Goal: Transaction & Acquisition: Purchase product/service

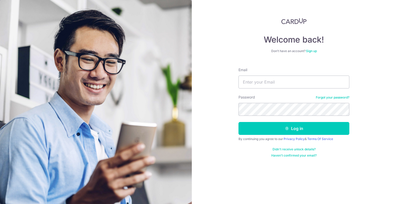
type input "[EMAIL_ADDRESS][DOMAIN_NAME]"
click at [239, 122] on button "Log in" at bounding box center [294, 128] width 111 height 13
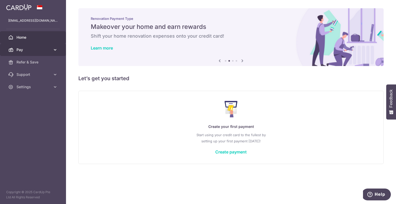
click at [22, 50] on span "Pay" at bounding box center [34, 49] width 34 height 5
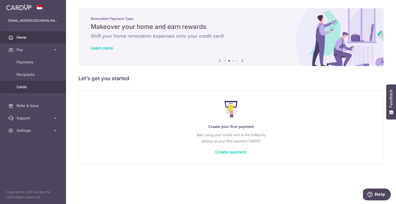
click at [37, 87] on span "Cards" at bounding box center [34, 86] width 34 height 5
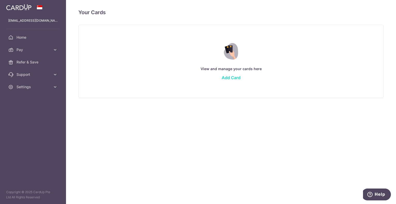
click at [235, 79] on link "Add Card" at bounding box center [231, 77] width 19 height 5
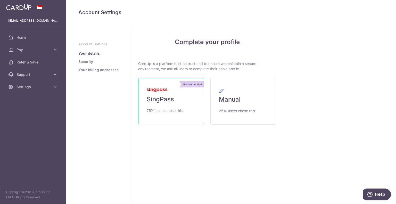
click at [181, 107] on link "Recommended SingPass 75% users chose this" at bounding box center [171, 101] width 66 height 46
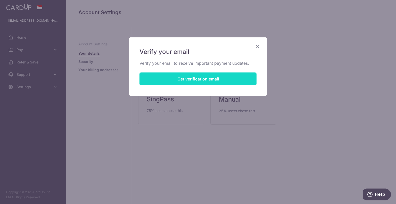
click at [200, 77] on button "Get verification email" at bounding box center [198, 79] width 117 height 13
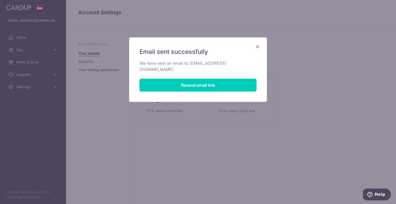
click at [257, 47] on icon "Close" at bounding box center [258, 46] width 6 height 6
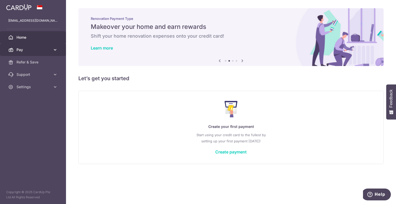
click at [34, 50] on span "Pay" at bounding box center [34, 49] width 34 height 5
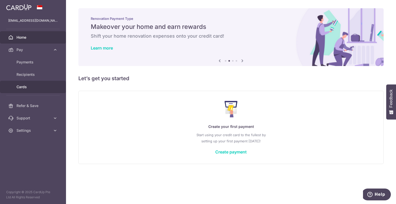
click at [25, 86] on span "Cards" at bounding box center [34, 86] width 34 height 5
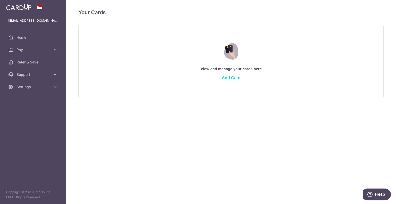
click at [233, 77] on link "Add Card" at bounding box center [231, 77] width 19 height 5
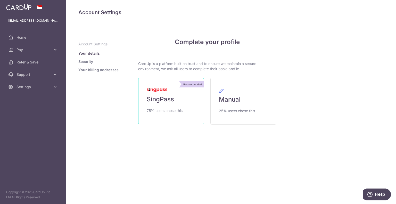
click at [162, 102] on span "SingPass" at bounding box center [160, 99] width 27 height 8
click at [164, 93] on link "Recommended SingPass 75% users chose this" at bounding box center [171, 101] width 66 height 46
click at [158, 90] on img at bounding box center [157, 91] width 21 height 4
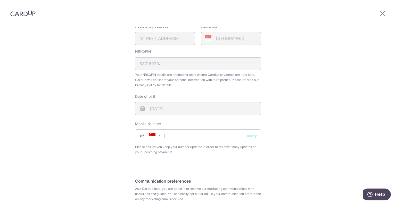
scroll to position [168, 0]
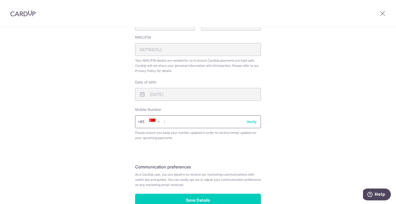
click at [179, 120] on input "text" at bounding box center [198, 121] width 126 height 13
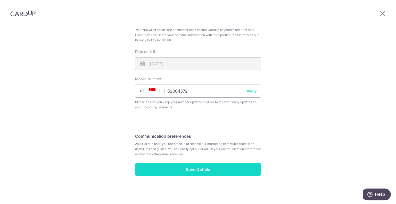
type input "82004372"
click at [197, 171] on input "Save Details" at bounding box center [198, 169] width 126 height 13
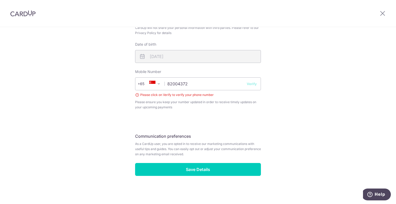
click at [252, 81] on button "Verify" at bounding box center [252, 83] width 10 height 5
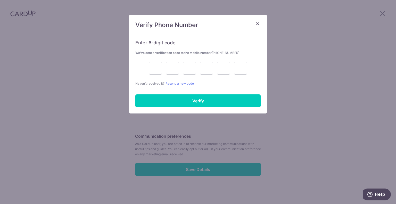
click at [251, 84] on p "Haven’t received it? Resend a new code" at bounding box center [198, 83] width 125 height 5
click at [155, 69] on input "text" at bounding box center [155, 68] width 13 height 13
type input "1"
type input "5"
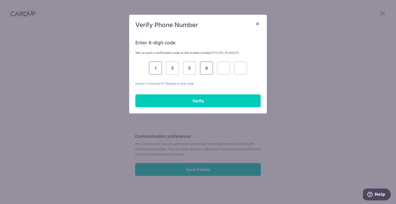
type input "9"
type input "6"
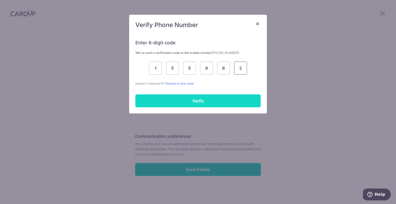
type input "2"
click at [190, 101] on input "Verify" at bounding box center [198, 100] width 125 height 13
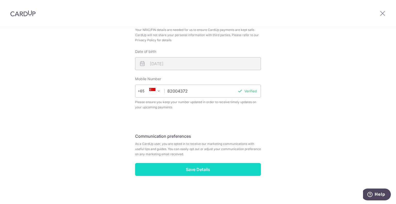
click at [181, 168] on input "Save Details" at bounding box center [198, 169] width 126 height 13
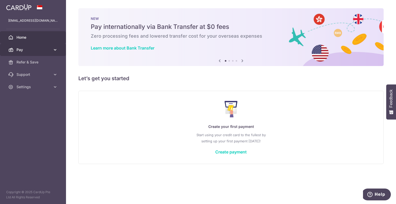
click at [37, 51] on span "Pay" at bounding box center [34, 49] width 34 height 5
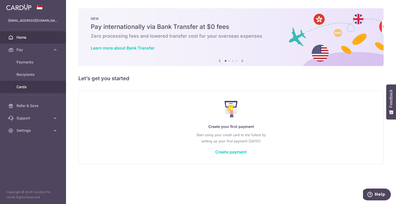
click at [34, 84] on span "Cards" at bounding box center [34, 86] width 34 height 5
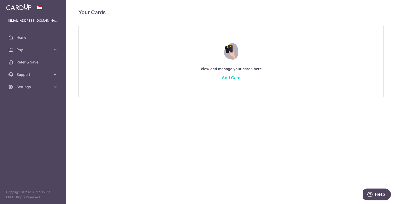
click at [234, 78] on link "Add Card" at bounding box center [231, 77] width 19 height 5
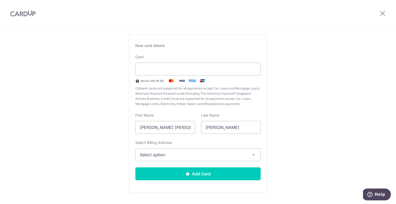
scroll to position [18, 0]
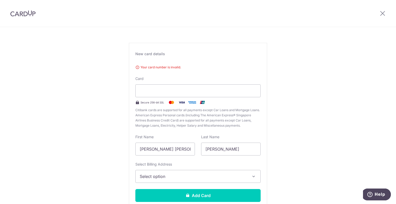
click at [217, 71] on div "Your card number is invalid. Card Secure 256-bit SSL Citibank cards are support…" at bounding box center [198, 96] width 125 height 66
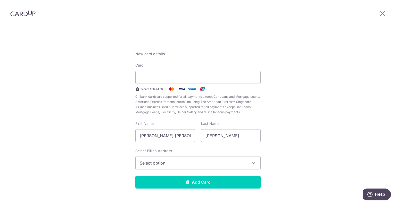
click at [262, 117] on div "New card details Your card number is invalid. Card Secure 256-bit SSL Citibank …" at bounding box center [198, 122] width 138 height 158
click at [190, 134] on input "Yee Huey, Barbara" at bounding box center [166, 135] width 60 height 13
type input "b"
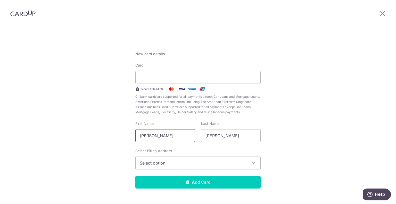
type input "Barbara"
click at [196, 163] on span "Select option" at bounding box center [193, 163] width 107 height 6
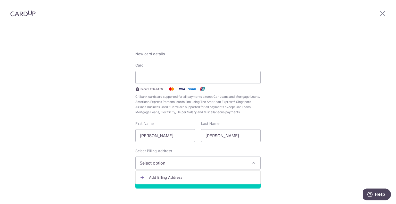
click at [181, 178] on span "Add Billing Address" at bounding box center [202, 177] width 107 height 5
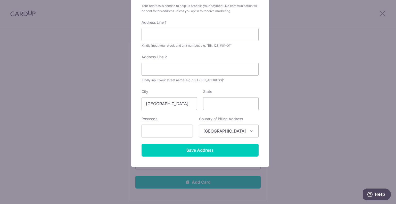
scroll to position [0, 0]
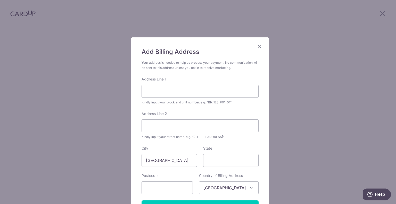
click at [258, 46] on icon "Close" at bounding box center [260, 46] width 6 height 6
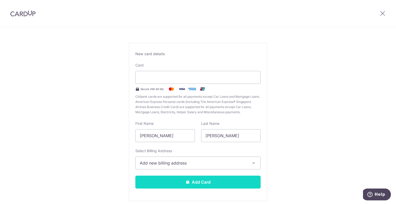
click at [209, 181] on button "Add Card" at bounding box center [198, 182] width 125 height 13
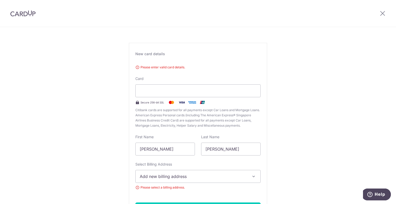
click at [210, 172] on button "Add new billing address" at bounding box center [198, 176] width 125 height 13
click at [192, 186] on ul "Add Billing Address" at bounding box center [198, 191] width 125 height 14
click at [186, 177] on span "Add new billing address" at bounding box center [193, 176] width 107 height 6
click at [169, 190] on span "Add Billing Address" at bounding box center [202, 190] width 107 height 5
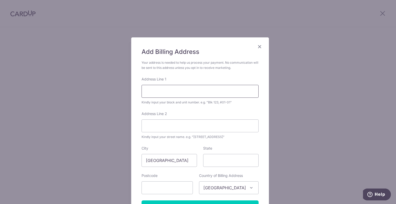
click at [172, 93] on input "Address Line 1" at bounding box center [200, 91] width 117 height 13
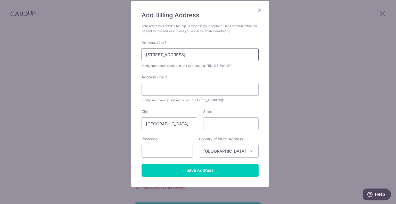
scroll to position [37, 0]
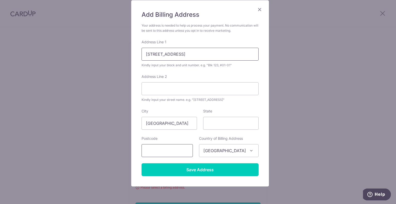
type input "514 Jelapang Road #09-235"
click at [166, 154] on input "text" at bounding box center [167, 150] width 51 height 13
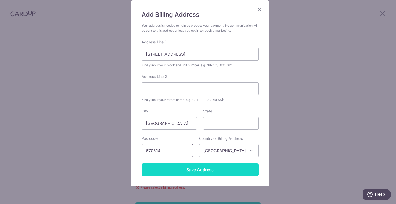
type input "670514"
click at [176, 171] on input "Save Address" at bounding box center [200, 169] width 117 height 13
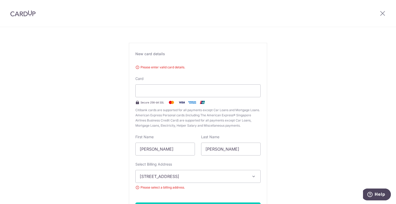
scroll to position [66, 0]
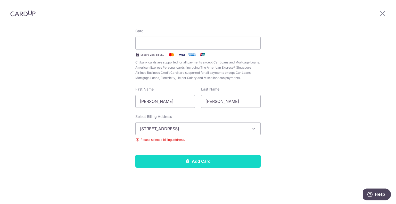
click at [202, 161] on button "Add Card" at bounding box center [198, 161] width 125 height 13
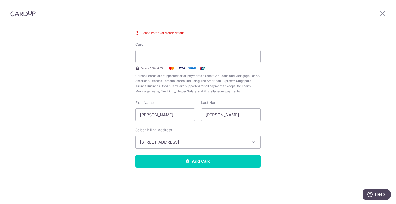
click at [383, 17] on div at bounding box center [383, 13] width 27 height 27
click at [383, 12] on icon at bounding box center [383, 13] width 6 height 6
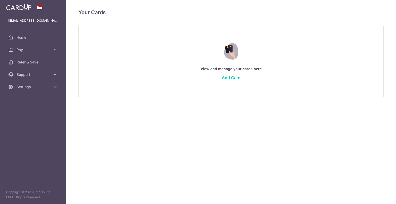
click at [383, 12] on div "Your Cards" at bounding box center [231, 16] width 306 height 17
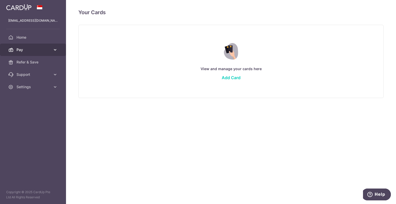
click at [39, 52] on span "Pay" at bounding box center [34, 49] width 34 height 5
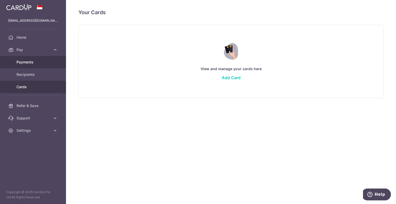
click at [36, 64] on span "Payments" at bounding box center [34, 62] width 34 height 5
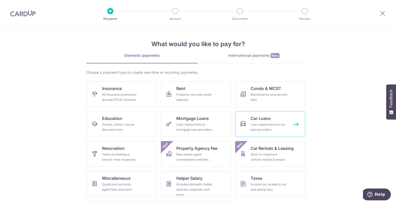
click at [263, 126] on div "Loan repayments to car loan providers" at bounding box center [269, 127] width 37 height 10
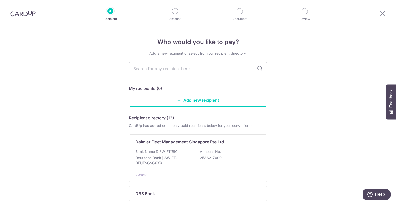
click at [261, 69] on icon at bounding box center [260, 69] width 6 height 6
click at [259, 69] on icon at bounding box center [260, 69] width 6 height 6
click at [257, 68] on icon at bounding box center [260, 69] width 6 height 6
drag, startPoint x: 257, startPoint y: 68, endPoint x: 233, endPoint y: 70, distance: 23.6
click at [233, 70] on div at bounding box center [198, 68] width 138 height 13
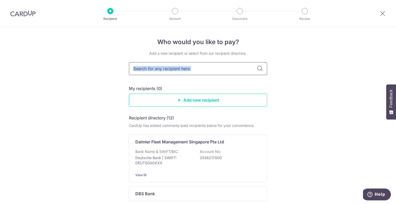
click at [233, 70] on input "text" at bounding box center [198, 68] width 138 height 13
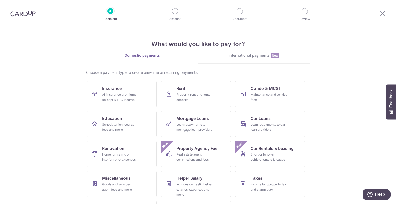
scroll to position [27, 0]
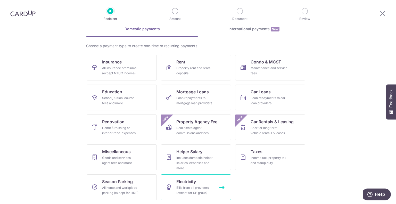
click at [180, 186] on div "Bills from all providers (except for SP group)" at bounding box center [195, 190] width 37 height 10
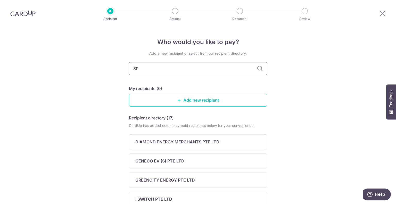
type input "SP"
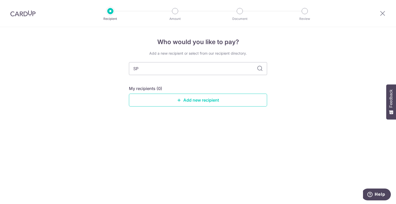
click at [259, 70] on icon at bounding box center [260, 69] width 6 height 6
click at [227, 69] on input "SP" at bounding box center [198, 68] width 138 height 13
type input "S"
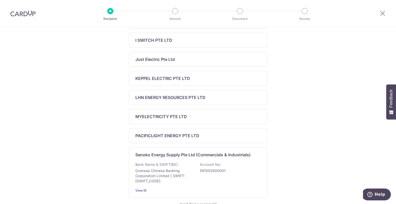
scroll to position [204, 0]
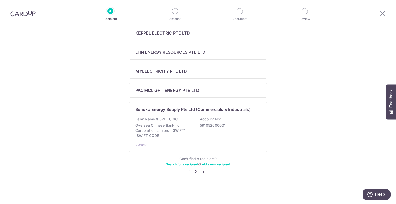
click at [195, 170] on link "2" at bounding box center [196, 172] width 6 height 6
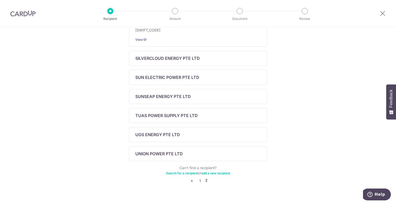
scroll to position [146, 0]
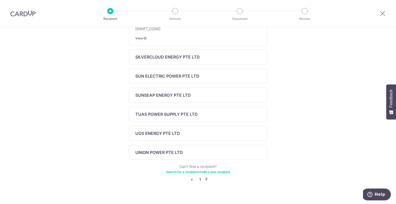
click at [199, 177] on link "1" at bounding box center [200, 180] width 6 height 6
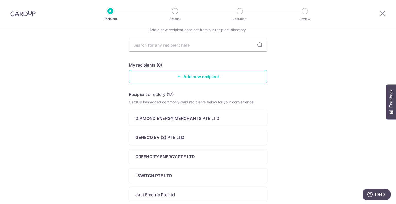
scroll to position [0, 0]
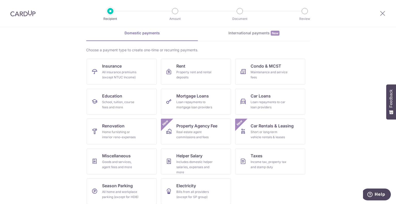
scroll to position [27, 0]
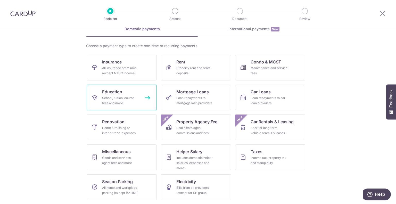
click at [116, 102] on div "School, tuition, course fees and more" at bounding box center [120, 101] width 37 height 10
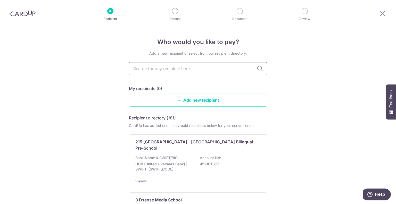
click at [145, 65] on input "text" at bounding box center [198, 68] width 138 height 13
type input "osia"
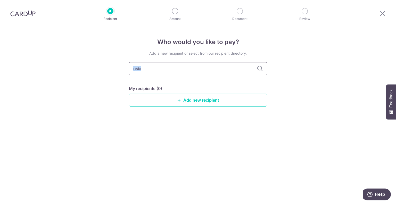
drag, startPoint x: 261, startPoint y: 69, endPoint x: 256, endPoint y: 72, distance: 5.8
click at [256, 72] on div "osia" at bounding box center [198, 68] width 138 height 13
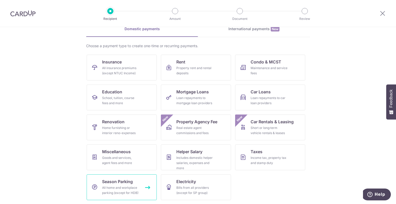
click at [133, 194] on div "All home and workplace parking (except for HDB)" at bounding box center [120, 190] width 37 height 10
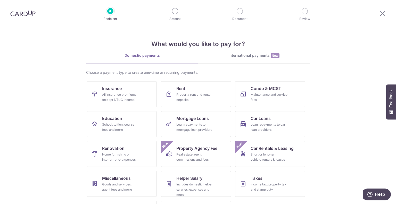
scroll to position [27, 0]
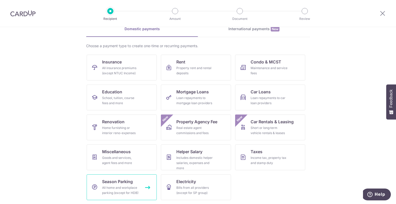
click at [122, 190] on div "All home and workplace parking (except for HDB)" at bounding box center [120, 190] width 37 height 10
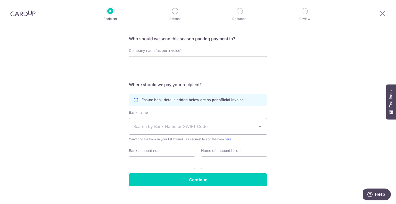
scroll to position [35, 0]
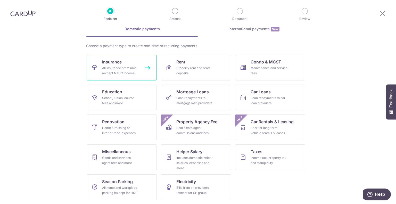
click at [121, 68] on div "All insurance premiums (except NTUC Income)" at bounding box center [120, 71] width 37 height 10
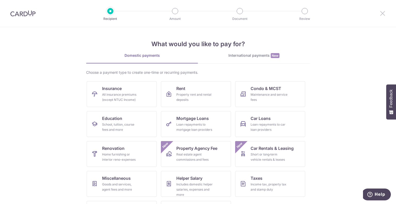
click at [383, 15] on icon at bounding box center [383, 13] width 6 height 6
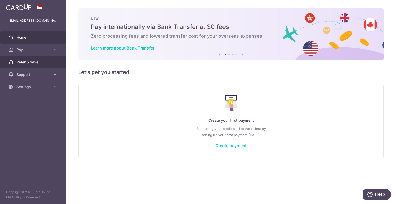
click at [36, 62] on span "Refer & Save" at bounding box center [34, 62] width 34 height 5
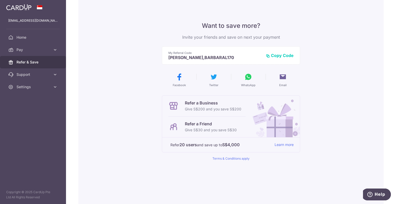
scroll to position [29, 0]
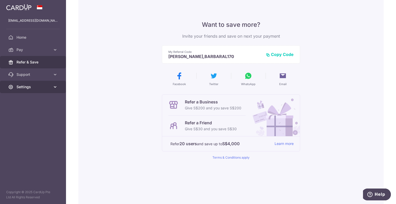
click at [36, 86] on span "Settings" at bounding box center [34, 86] width 34 height 5
